Goal: Book appointment/travel/reservation

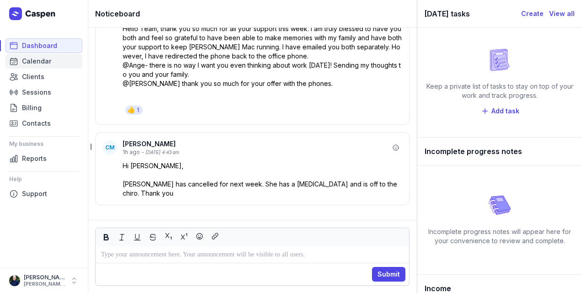
click at [43, 67] on link "Calendar" at bounding box center [43, 61] width 77 height 15
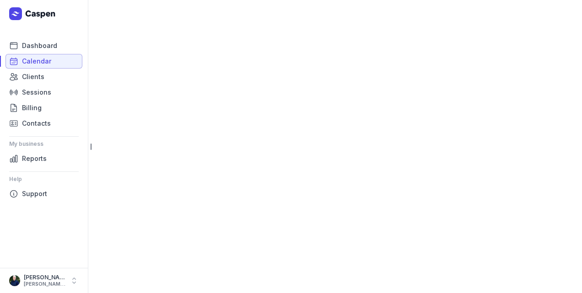
select select "week"
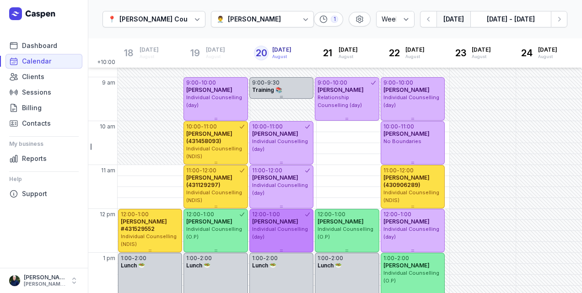
scroll to position [30, 0]
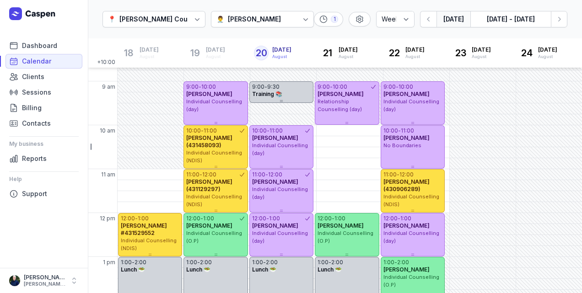
click at [251, 16] on div "[PERSON_NAME]" at bounding box center [254, 19] width 53 height 11
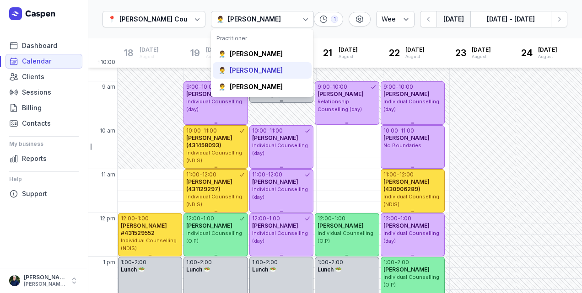
click at [253, 73] on div "[PERSON_NAME]" at bounding box center [255, 70] width 53 height 9
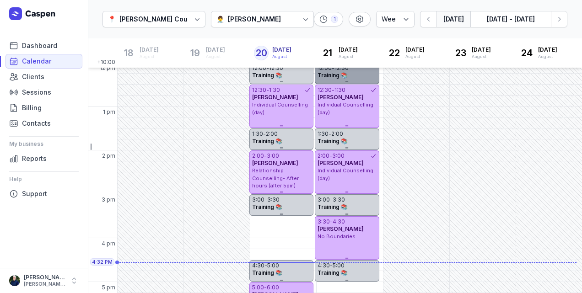
scroll to position [137, 0]
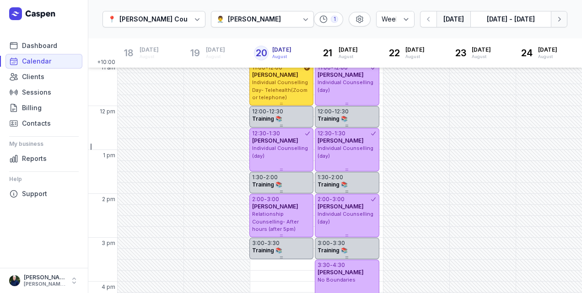
click at [560, 19] on icon "button" at bounding box center [559, 19] width 3 height 5
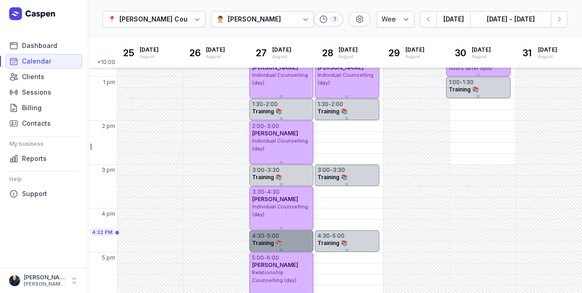
scroll to position [259, 0]
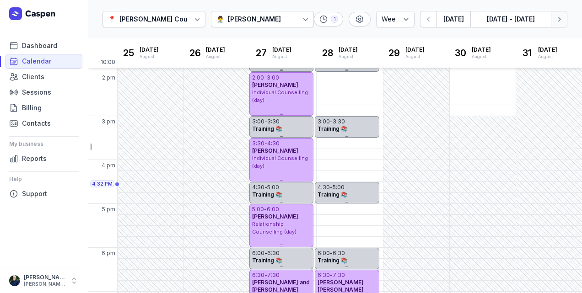
click at [560, 25] on button "Next week" at bounding box center [558, 19] width 16 height 16
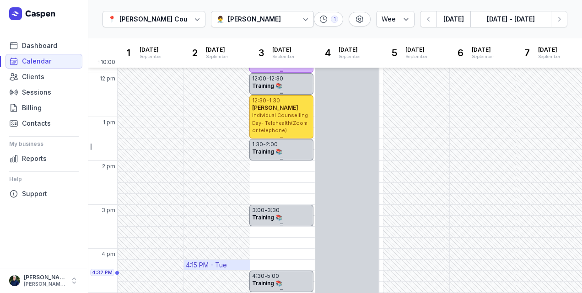
scroll to position [152, 0]
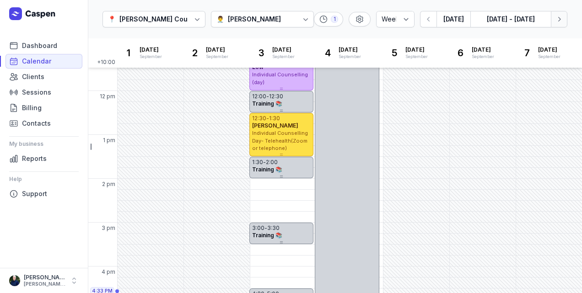
click at [560, 22] on icon "button" at bounding box center [558, 19] width 9 height 9
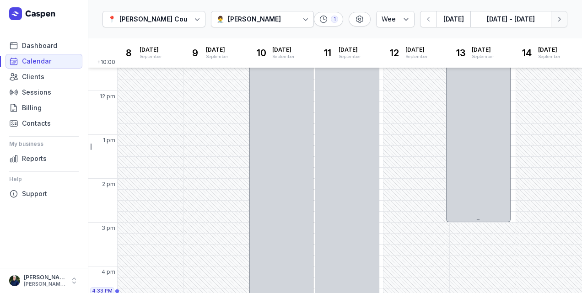
click at [559, 22] on icon "button" at bounding box center [558, 19] width 9 height 9
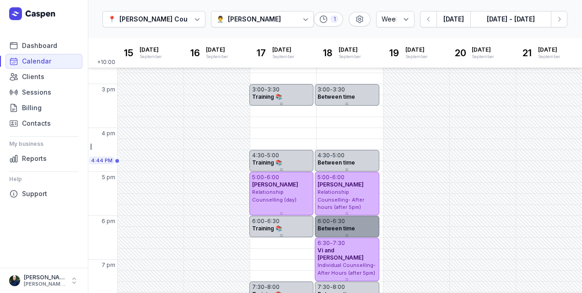
scroll to position [301, 0]
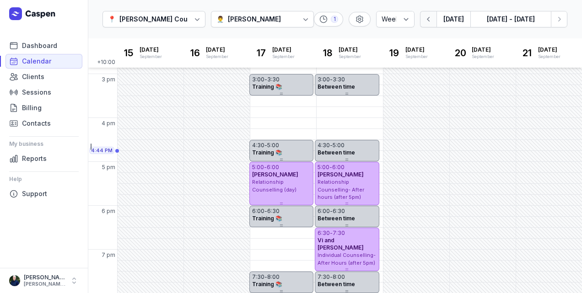
click at [433, 22] on icon "button" at bounding box center [428, 19] width 9 height 9
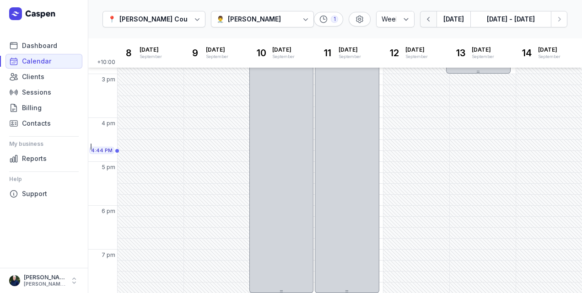
click at [432, 23] on icon "button" at bounding box center [428, 19] width 9 height 9
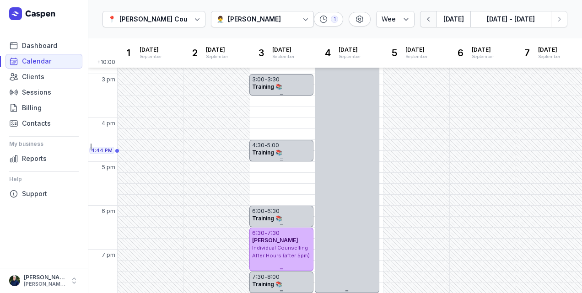
click at [432, 23] on icon "button" at bounding box center [428, 19] width 9 height 9
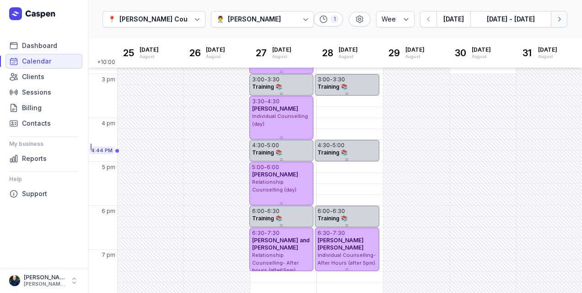
click at [564, 22] on button "Next week" at bounding box center [558, 19] width 16 height 16
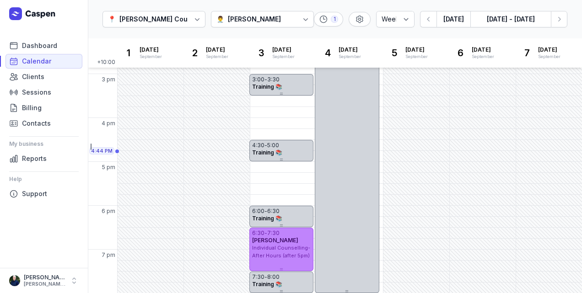
click at [301, 255] on span "Individual Counselling- After Hours (after 5pm)" at bounding box center [281, 252] width 58 height 14
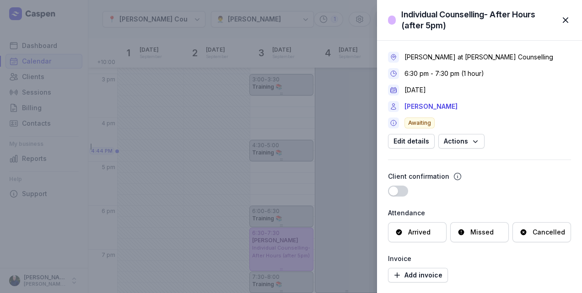
click at [571, 17] on span "button" at bounding box center [565, 20] width 20 height 20
